Goal: Task Accomplishment & Management: Use online tool/utility

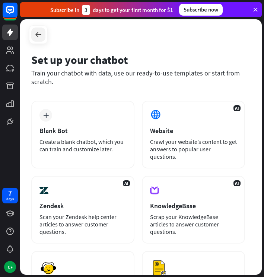
click at [37, 32] on icon at bounding box center [38, 34] width 9 height 9
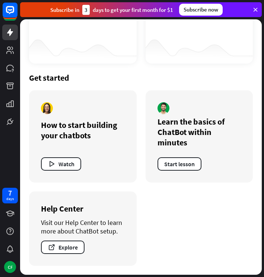
scroll to position [322, 0]
click at [177, 163] on button "Start lesson" at bounding box center [179, 163] width 44 height 13
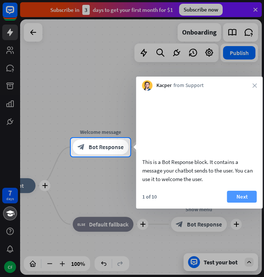
click at [244, 203] on button "Next" at bounding box center [242, 197] width 30 height 12
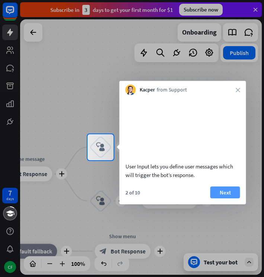
click at [229, 198] on button "Next" at bounding box center [225, 192] width 30 height 12
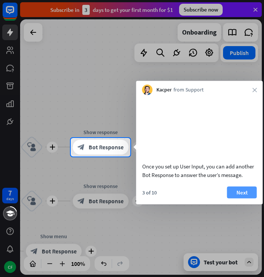
click at [240, 198] on button "Next" at bounding box center [242, 192] width 30 height 12
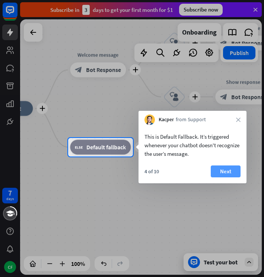
click at [222, 172] on button "Next" at bounding box center [225, 171] width 30 height 12
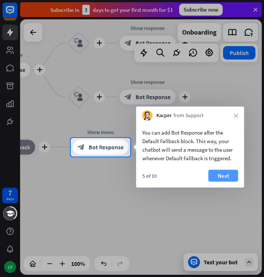
click at [223, 175] on button "Next" at bounding box center [223, 176] width 30 height 12
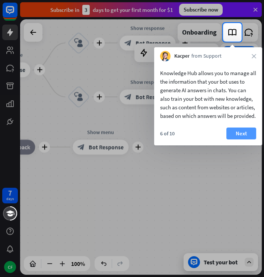
click at [239, 138] on button "Next" at bounding box center [241, 134] width 30 height 12
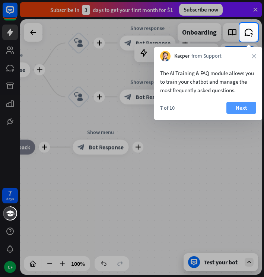
click at [236, 107] on button "Next" at bounding box center [241, 108] width 30 height 12
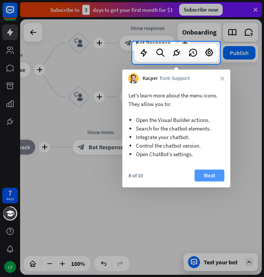
click at [210, 173] on button "Next" at bounding box center [209, 176] width 30 height 12
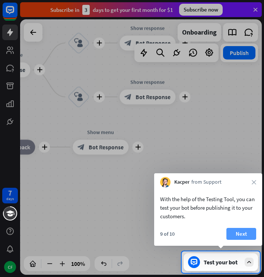
click at [239, 233] on button "Next" at bounding box center [241, 234] width 30 height 12
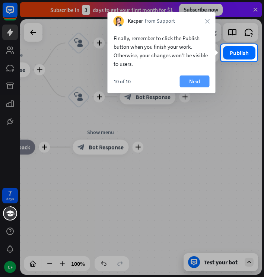
click at [198, 81] on button "Next" at bounding box center [195, 81] width 30 height 12
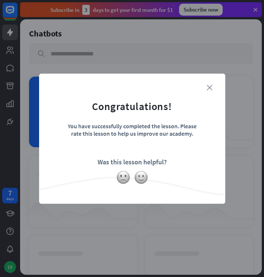
click at [209, 85] on icon "close" at bounding box center [209, 88] width 6 height 6
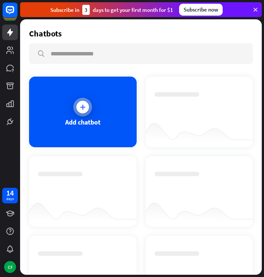
scroll to position [1, 0]
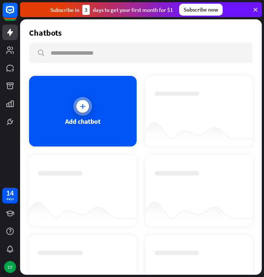
click at [102, 114] on div "Add chatbot" at bounding box center [82, 111] width 107 height 71
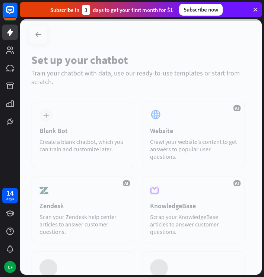
click at [102, 114] on div at bounding box center [140, 146] width 241 height 255
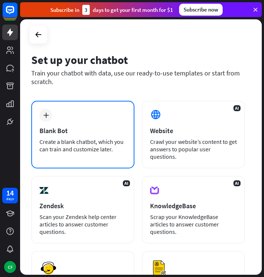
scroll to position [0, 0]
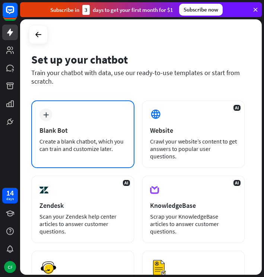
click at [48, 115] on icon "plus" at bounding box center [46, 114] width 6 height 5
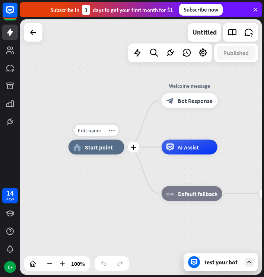
click at [93, 148] on span "Start point" at bounding box center [99, 147] width 28 height 7
click at [34, 30] on icon at bounding box center [33, 32] width 9 height 9
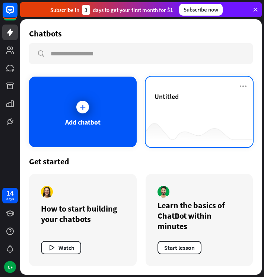
click at [164, 93] on span "Untitled" at bounding box center [166, 96] width 24 height 9
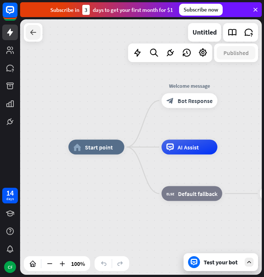
click at [33, 31] on icon at bounding box center [33, 32] width 9 height 9
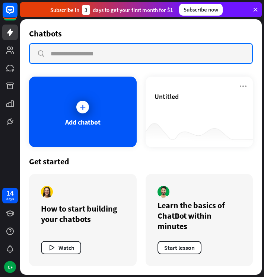
click at [48, 54] on input "text" at bounding box center [141, 53] width 222 height 19
click at [41, 54] on input "**********" at bounding box center [141, 53] width 222 height 19
click at [41, 53] on input "**********" at bounding box center [141, 53] width 222 height 19
type input "**********"
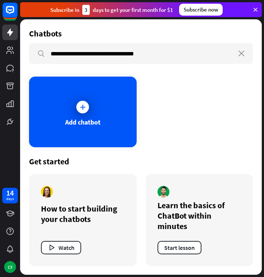
click at [169, 80] on div "Add chatbot" at bounding box center [140, 112] width 223 height 71
click at [82, 106] on icon at bounding box center [82, 106] width 7 height 7
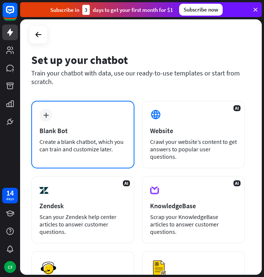
click at [80, 119] on div "plus Blank Bot Create a blank chatbot, which you can train and customize later." at bounding box center [82, 135] width 103 height 68
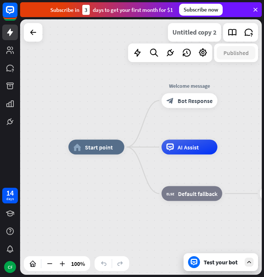
click at [212, 32] on div "Untitled copy 2" at bounding box center [194, 32] width 44 height 19
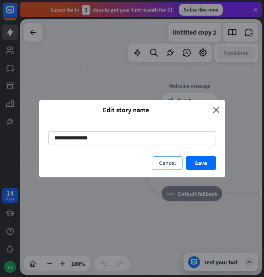
click at [170, 162] on button "Cancel" at bounding box center [167, 163] width 30 height 14
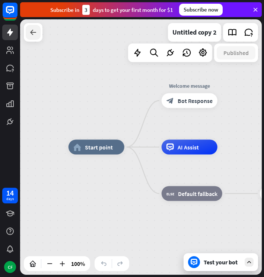
click at [35, 32] on icon at bounding box center [33, 32] width 9 height 9
